Goal: Information Seeking & Learning: Learn about a topic

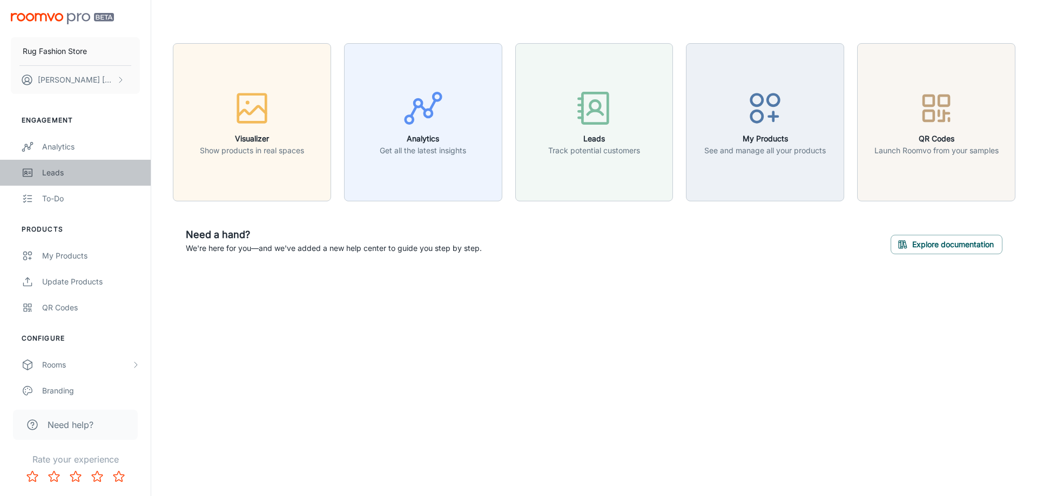
click at [51, 172] on div "Leads" at bounding box center [91, 173] width 98 height 12
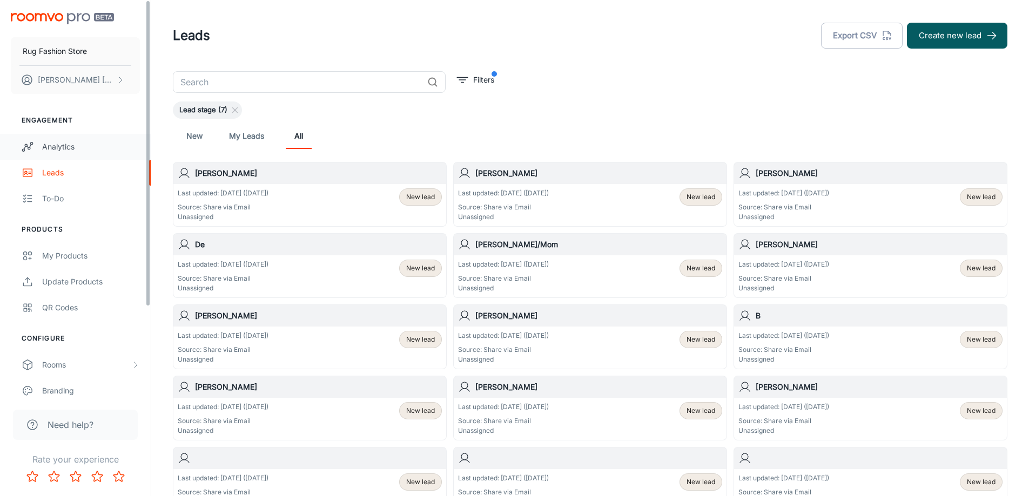
click at [60, 147] on div "Analytics" at bounding box center [91, 147] width 98 height 12
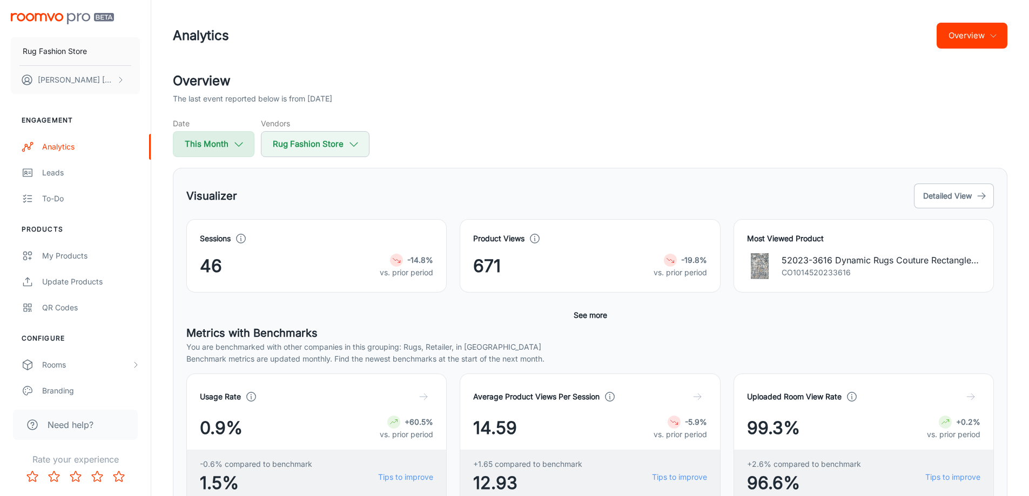
click at [231, 146] on button "This Month" at bounding box center [214, 144] width 82 height 26
select select "7"
select select "2025"
select select "7"
select select "2025"
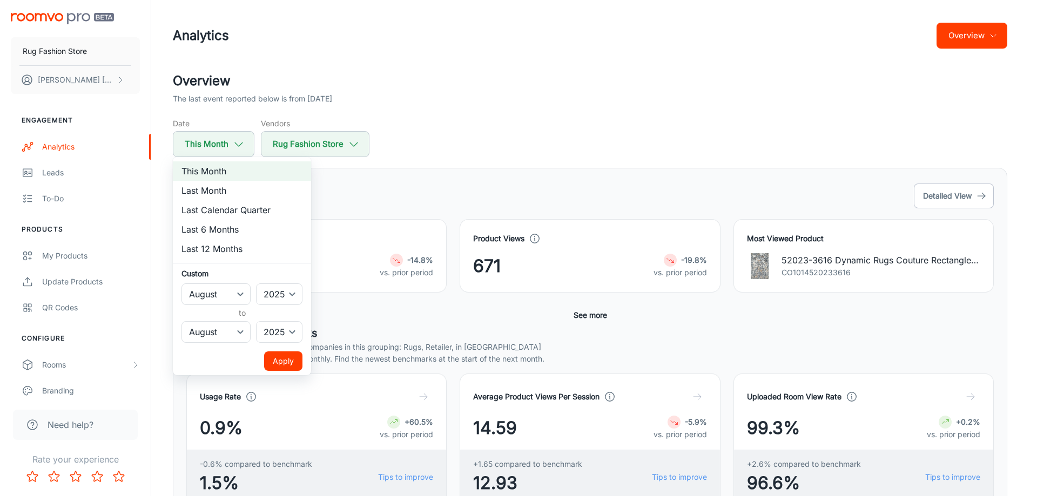
click at [214, 191] on li "Last Month" at bounding box center [242, 190] width 138 height 19
select select "6"
click at [284, 358] on button "Apply" at bounding box center [283, 361] width 38 height 19
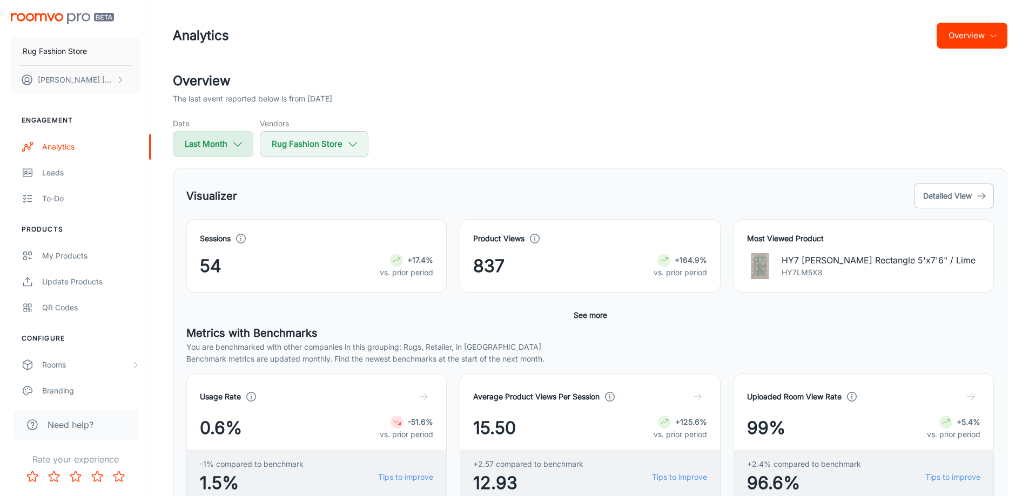
click at [236, 146] on icon "button" at bounding box center [238, 144] width 12 height 12
select select "6"
select select "2025"
select select "6"
select select "2025"
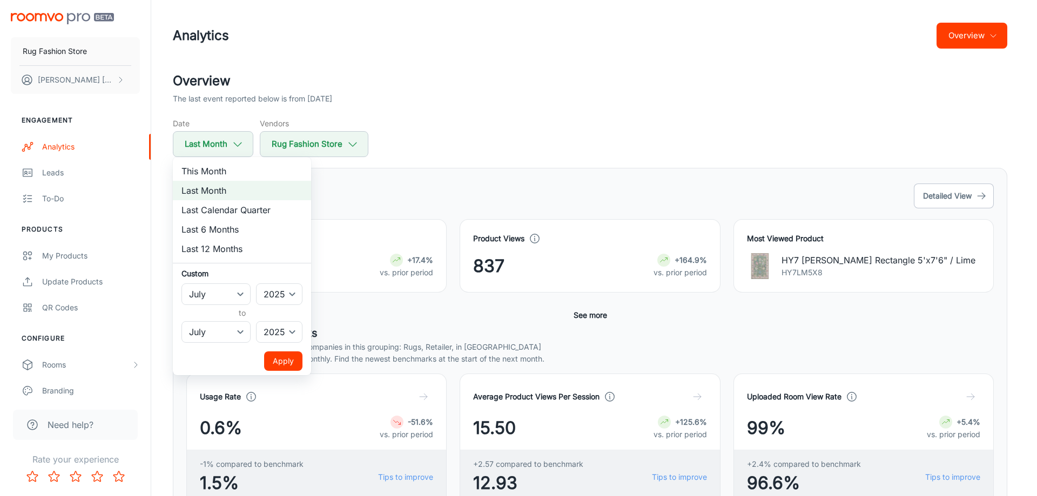
click at [231, 167] on li "This Month" at bounding box center [242, 170] width 138 height 19
select select "7"
click at [282, 361] on button "Apply" at bounding box center [283, 361] width 38 height 19
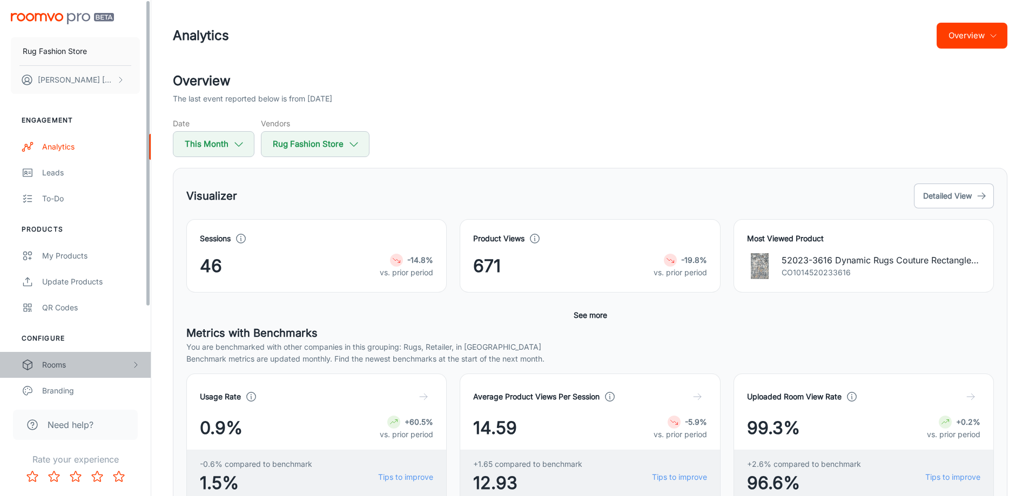
click at [83, 364] on div "Rooms" at bounding box center [86, 365] width 89 height 12
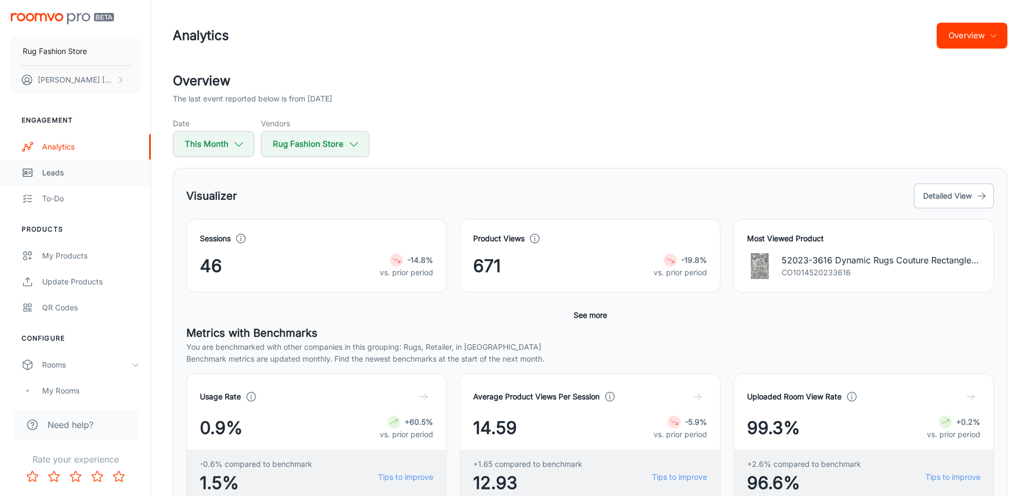
click at [48, 174] on div "Leads" at bounding box center [91, 173] width 98 height 12
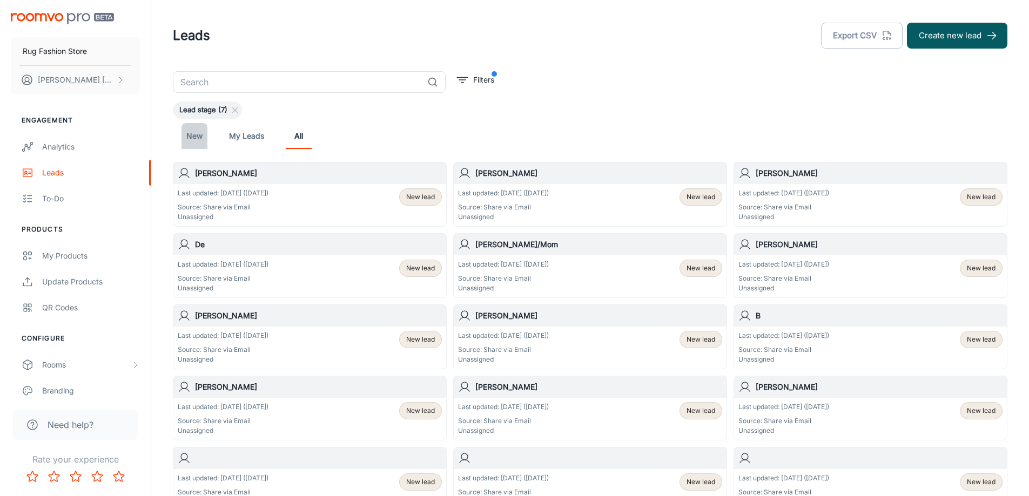
click at [194, 136] on link "New" at bounding box center [194, 136] width 26 height 26
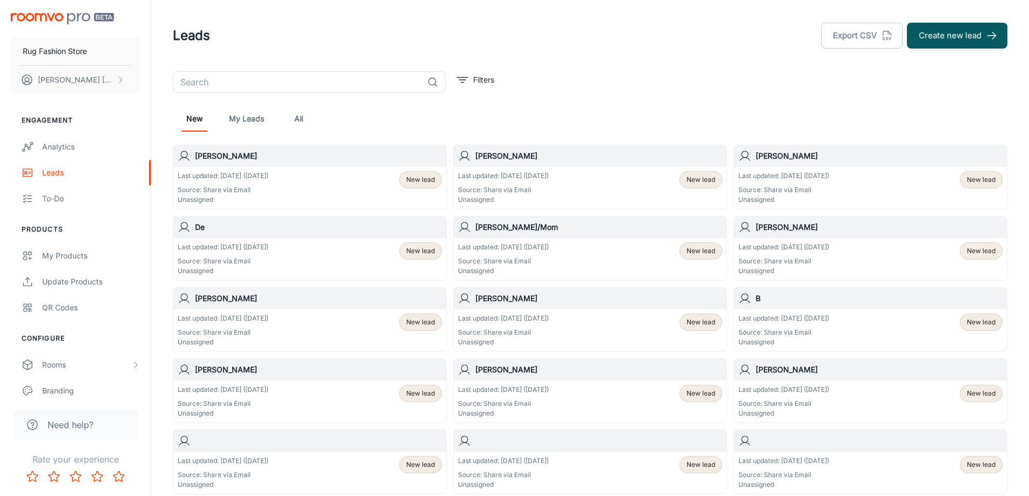
click at [245, 116] on link "My Leads" at bounding box center [246, 119] width 35 height 26
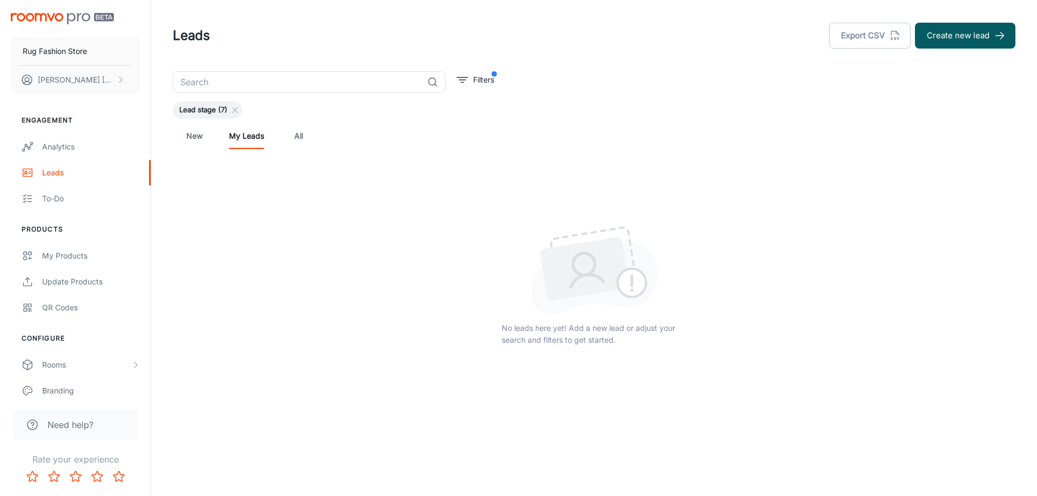
click at [194, 137] on link "New" at bounding box center [194, 136] width 26 height 26
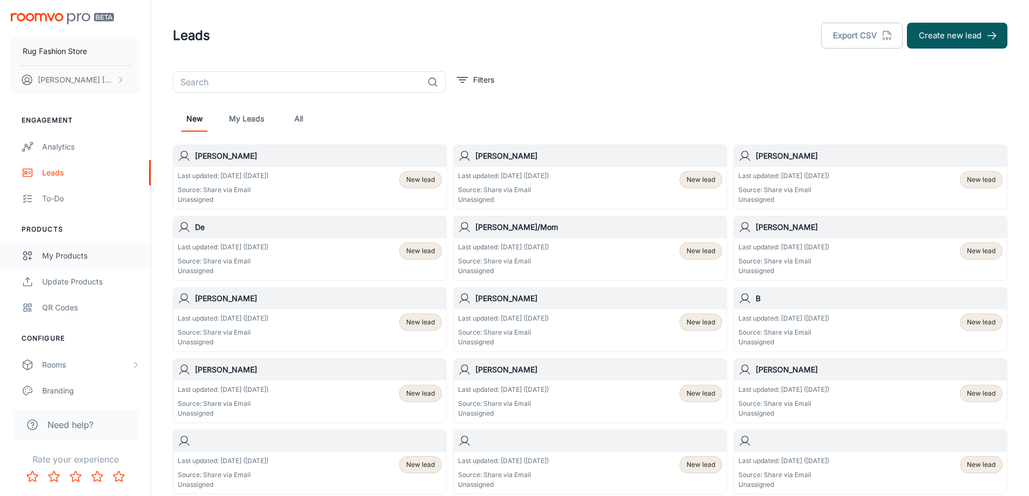
click at [69, 253] on div "My Products" at bounding box center [91, 256] width 98 height 12
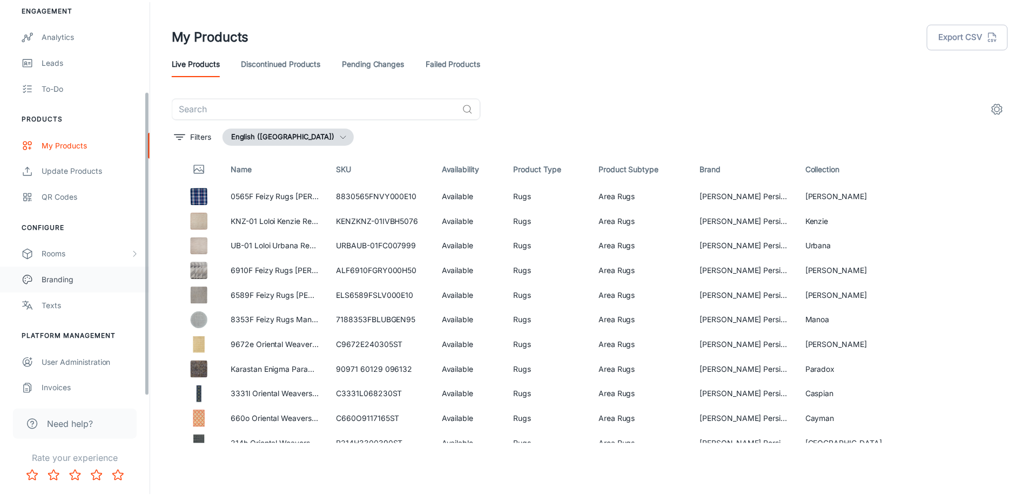
scroll to position [116, 0]
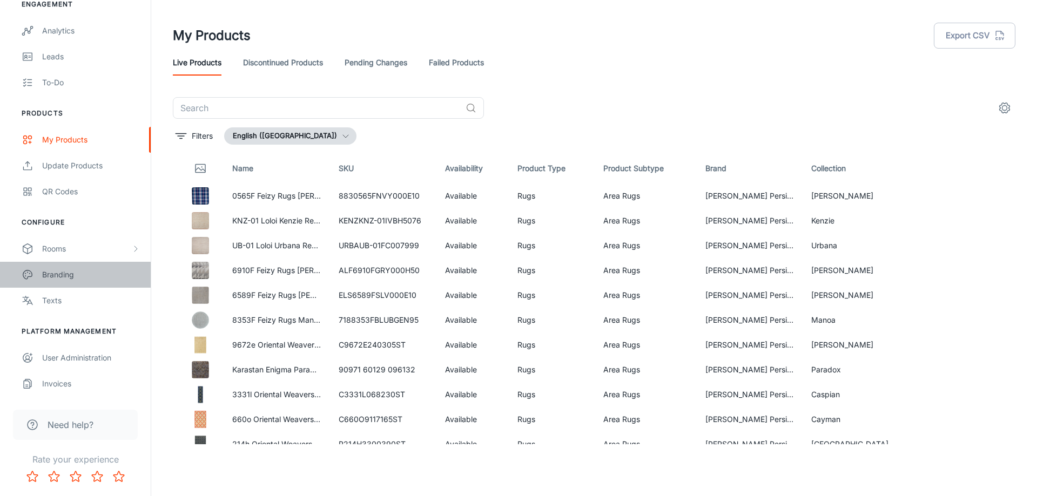
click at [47, 274] on div "Branding" at bounding box center [91, 275] width 98 height 12
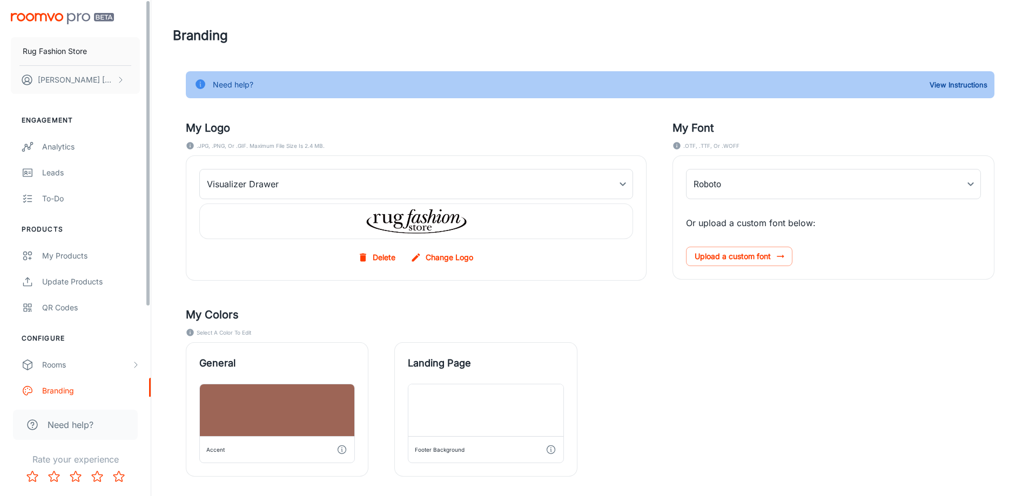
type input "[PERSON_NAME]-SemiBold', 'Roboto"
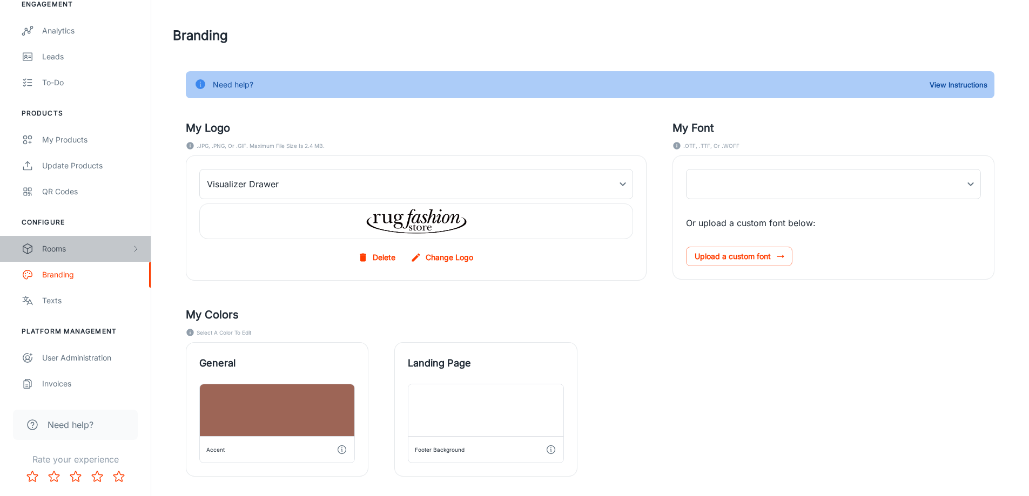
click at [54, 252] on div "Rooms" at bounding box center [86, 249] width 89 height 12
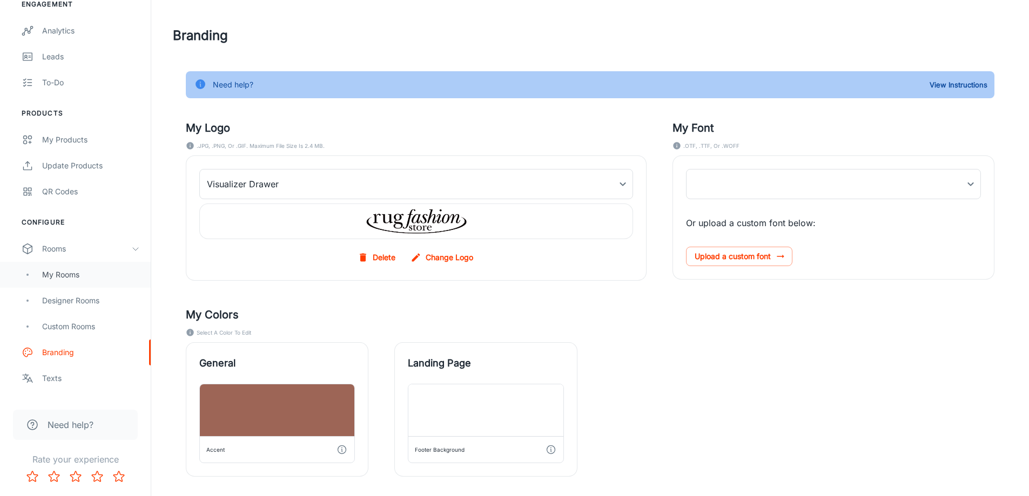
click at [56, 276] on div "My Rooms" at bounding box center [91, 275] width 98 height 12
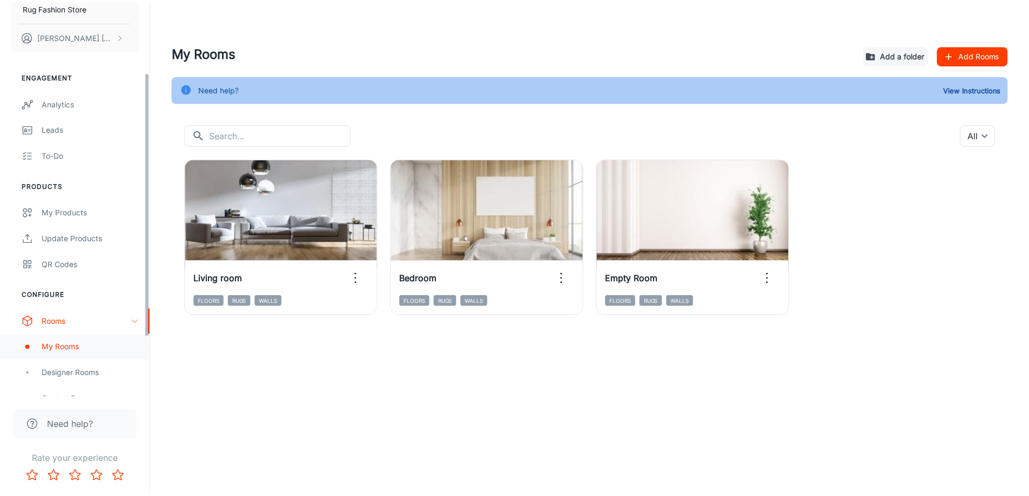
scroll to position [108, 0]
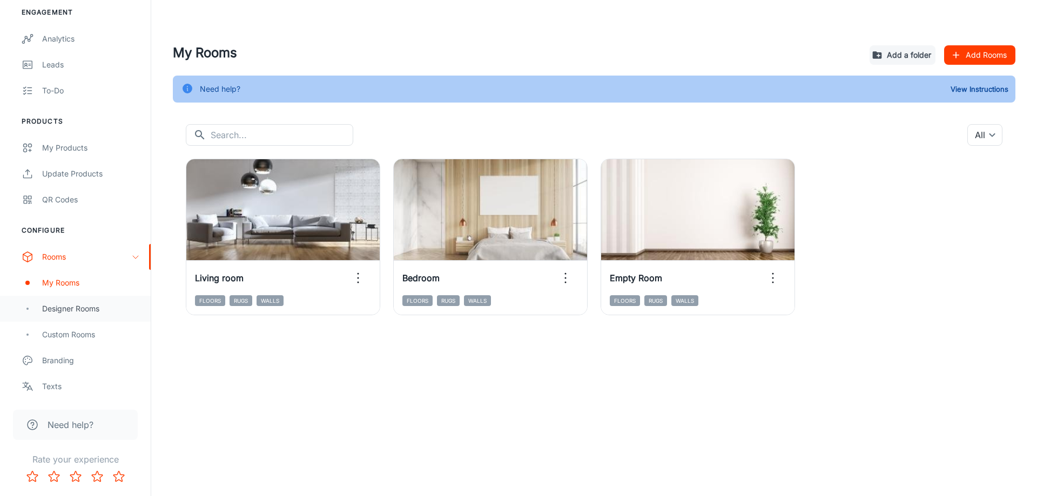
click at [61, 308] on div "Designer Rooms" at bounding box center [91, 309] width 98 height 12
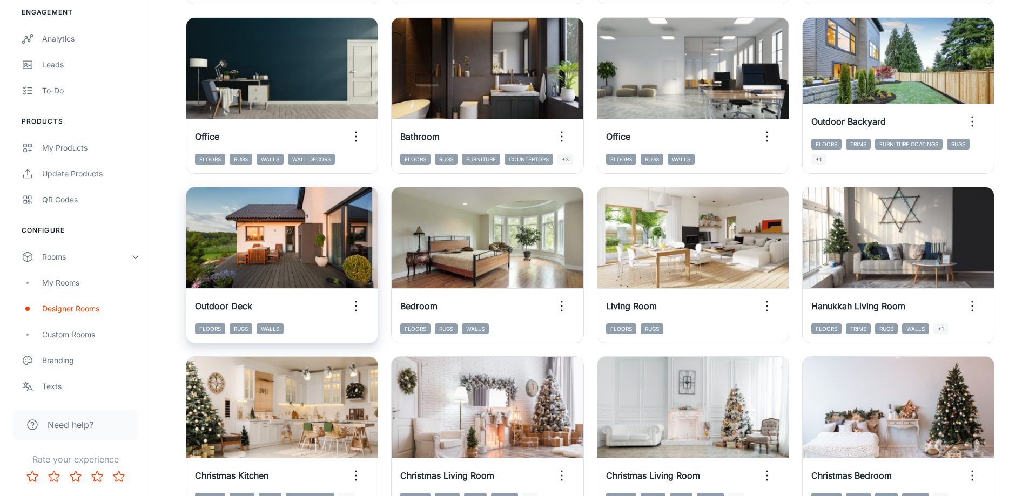
scroll to position [540, 0]
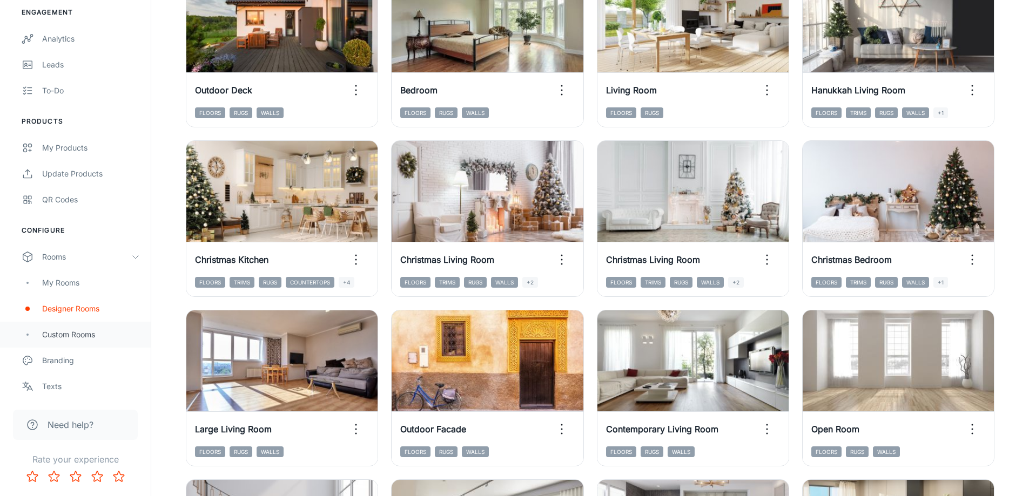
click at [64, 334] on div "Custom Rooms" at bounding box center [91, 335] width 98 height 12
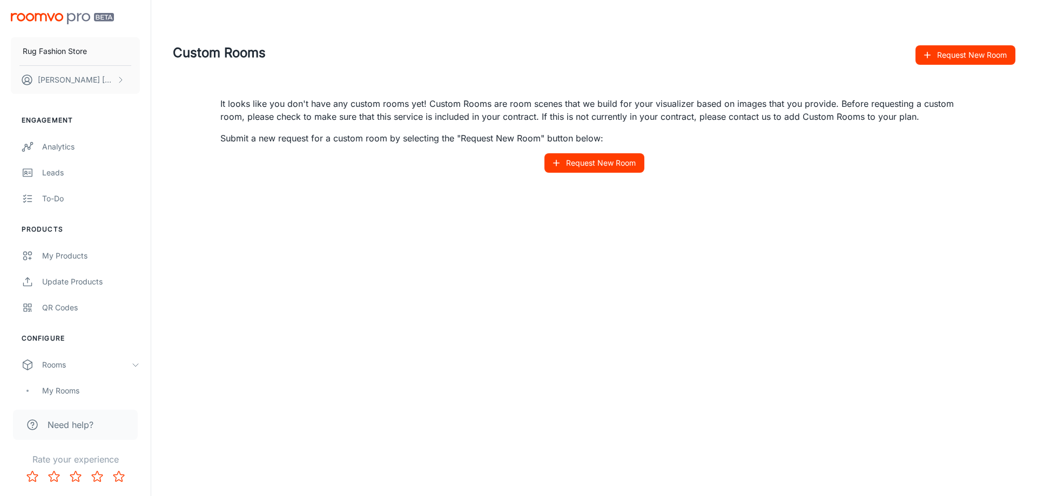
click at [55, 19] on img "scrollable content" at bounding box center [62, 18] width 103 height 11
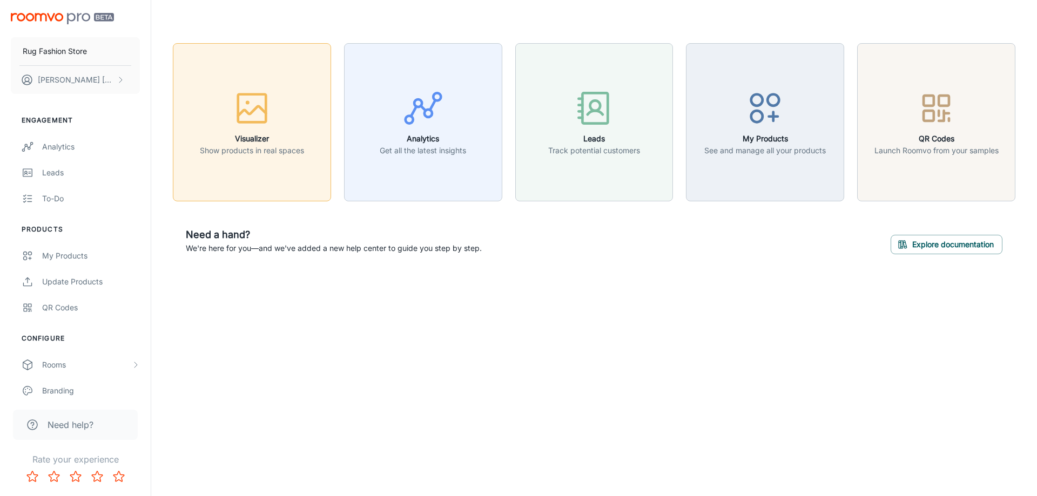
click at [250, 160] on button "Visualizer Show products in real spaces" at bounding box center [252, 122] width 158 height 158
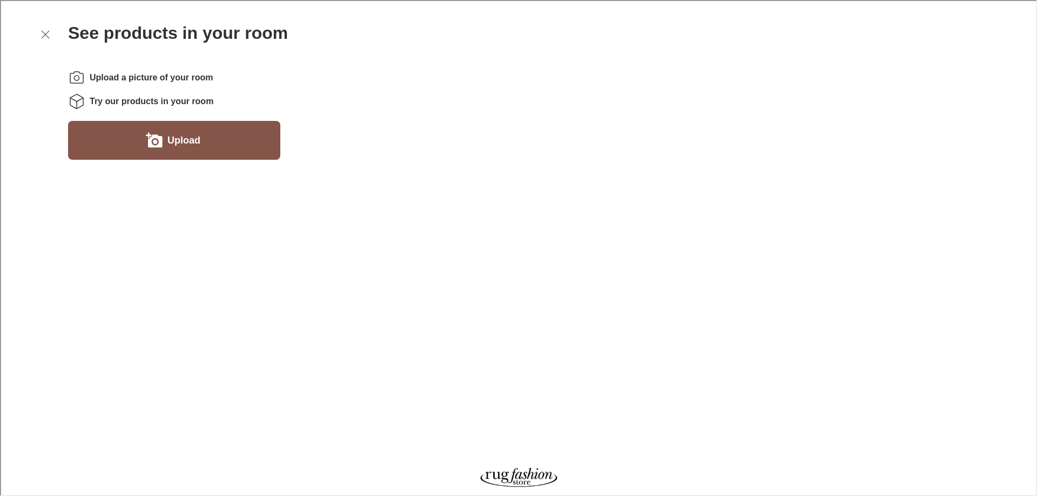
click at [186, 146] on label "Upload" at bounding box center [182, 139] width 33 height 17
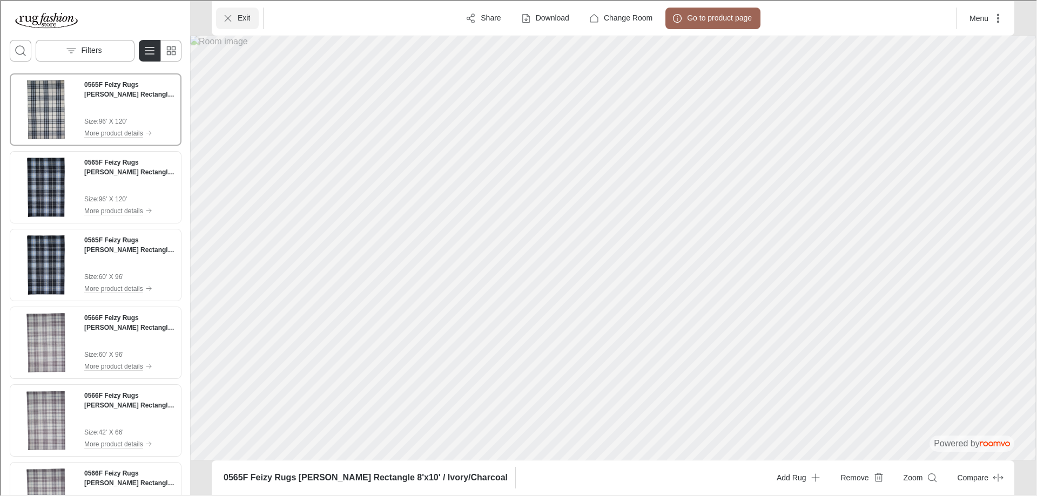
click at [239, 20] on p "Exit" at bounding box center [243, 17] width 12 height 11
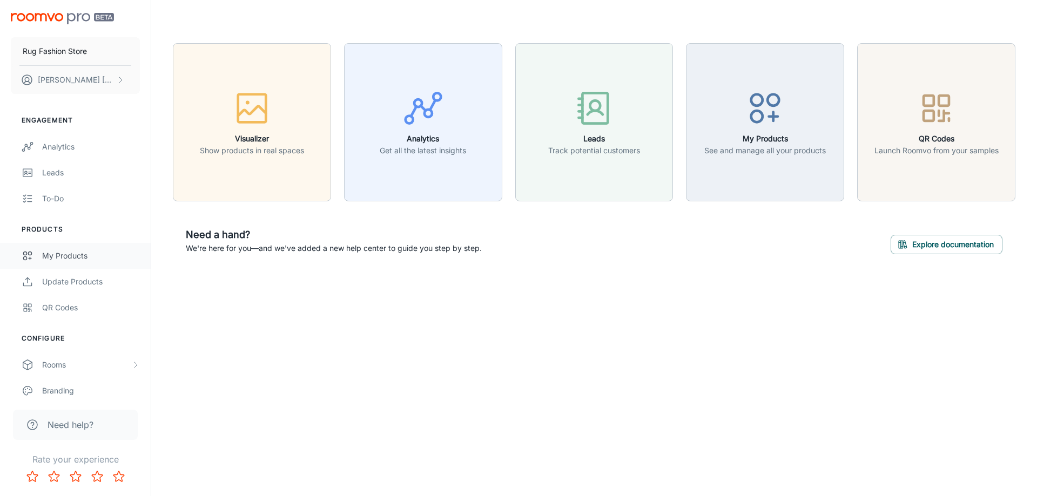
click at [63, 257] on div "My Products" at bounding box center [91, 256] width 98 height 12
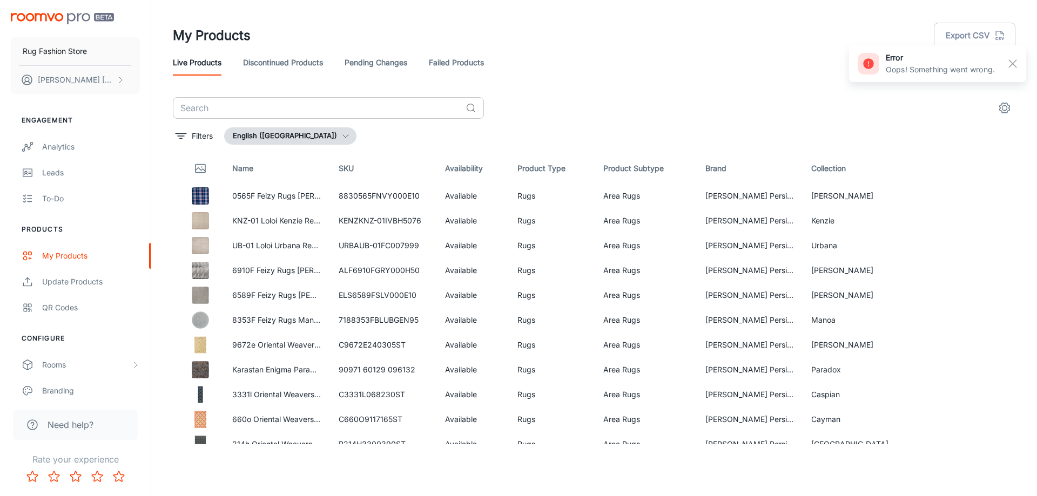
click at [367, 111] on input "text" at bounding box center [317, 108] width 288 height 22
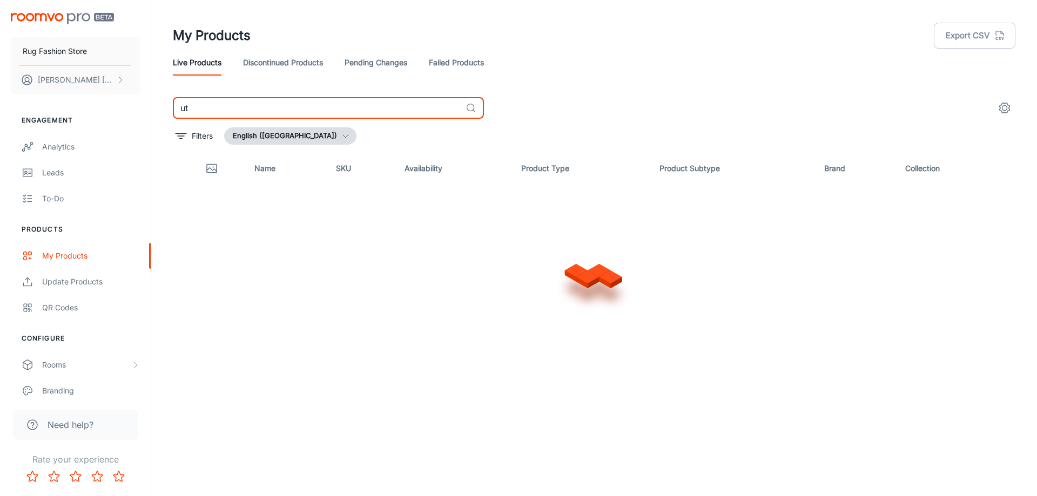
type input "u"
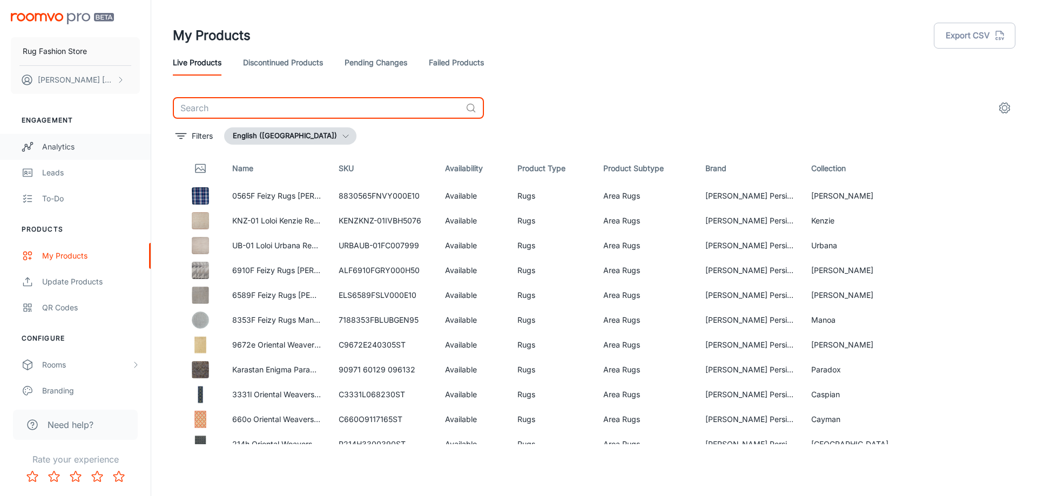
click at [67, 149] on div "Analytics" at bounding box center [91, 147] width 98 height 12
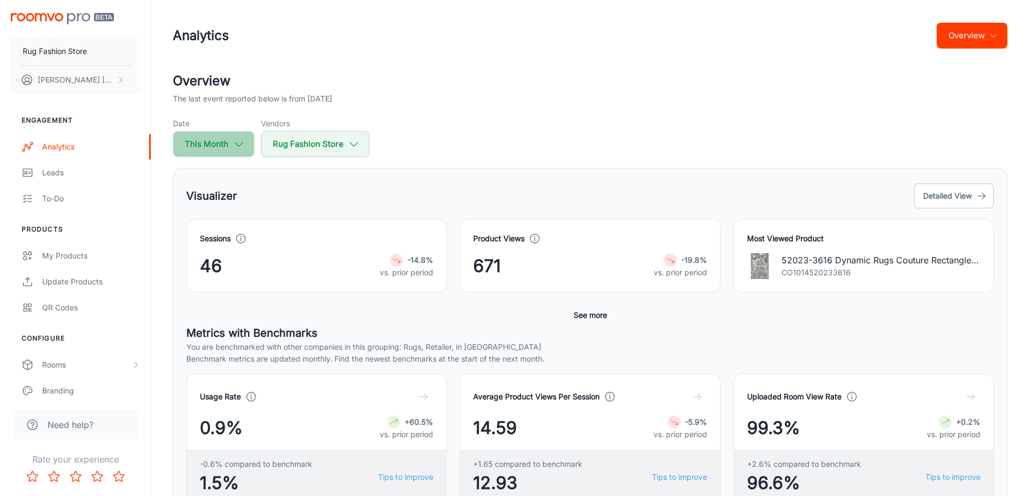
click at [239, 140] on icon "button" at bounding box center [239, 144] width 12 height 12
select select "7"
select select "2025"
select select "7"
select select "2025"
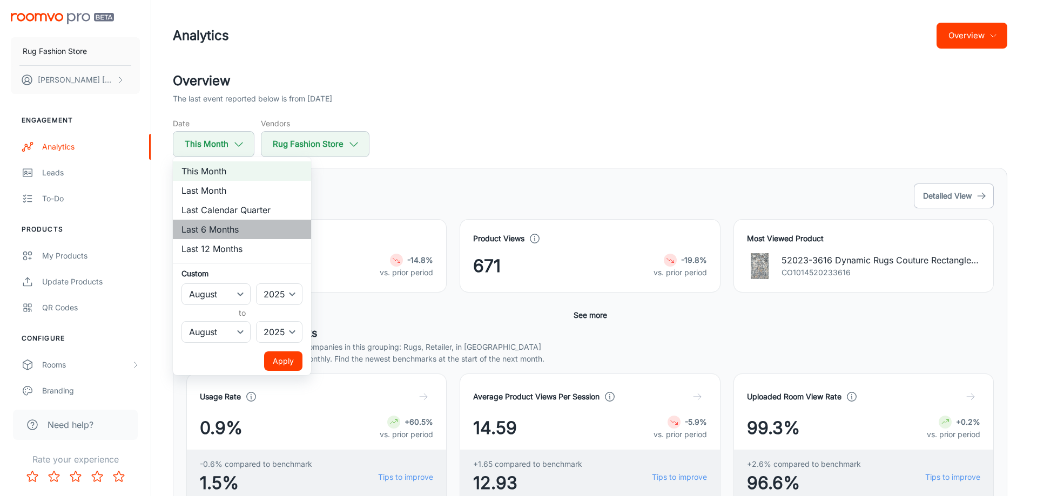
click at [225, 226] on li "Last 6 Months" at bounding box center [242, 229] width 138 height 19
select select "1"
select select "6"
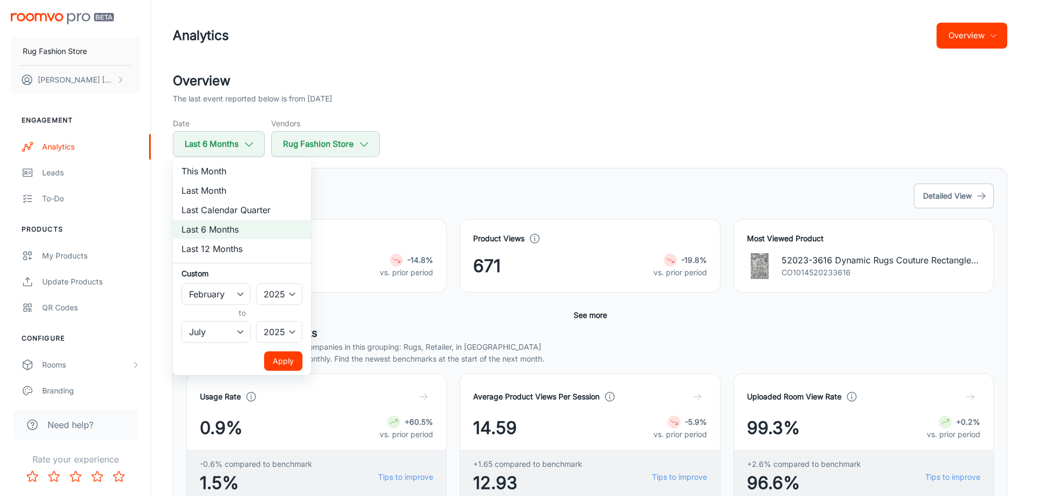
click at [286, 365] on button "Apply" at bounding box center [283, 361] width 38 height 19
